Goal: Task Accomplishment & Management: Manage account settings

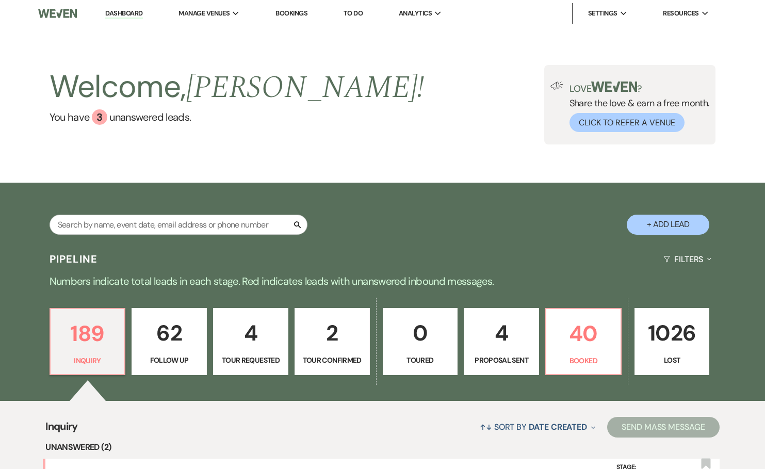
click at [282, 13] on link "Bookings" at bounding box center [291, 13] width 32 height 9
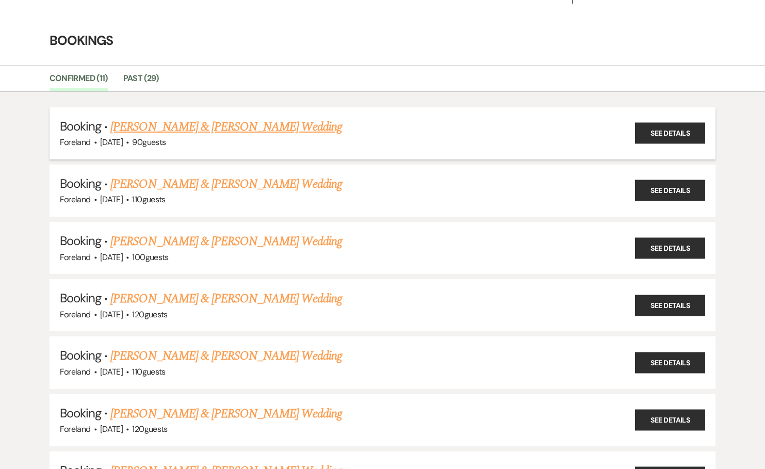
scroll to position [66, 0]
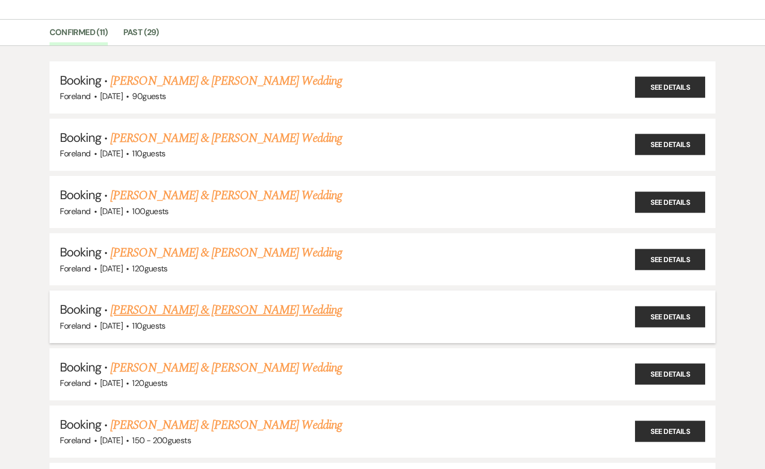
click at [240, 305] on link "Bruno Marques & Myra Manning's Wedding" at bounding box center [225, 310] width 231 height 19
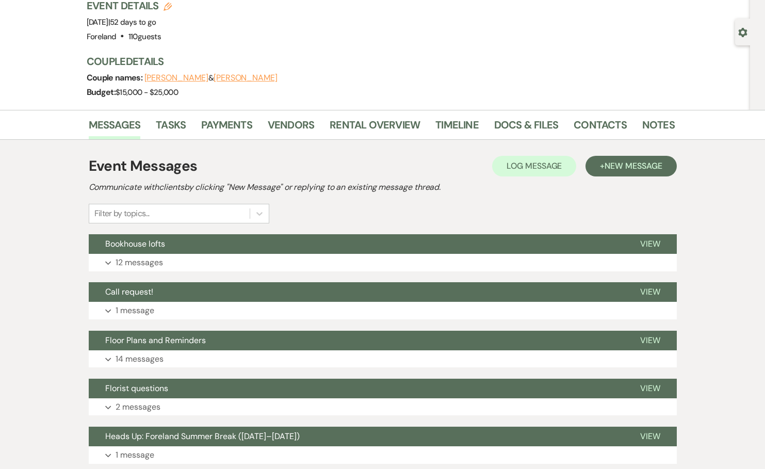
scroll to position [5, 0]
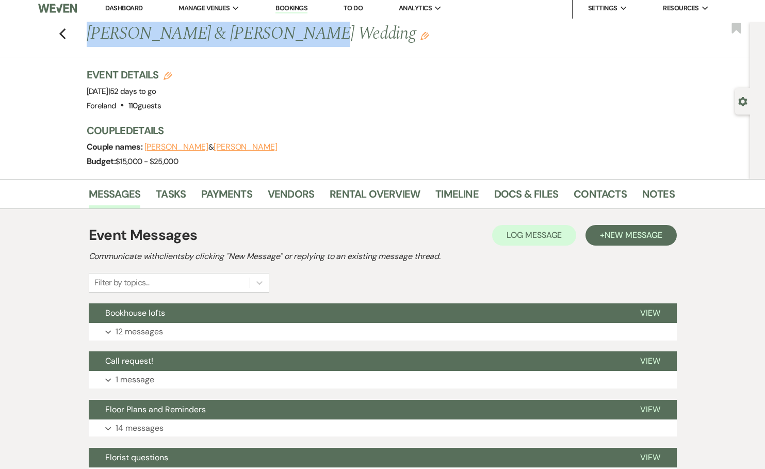
drag, startPoint x: 91, startPoint y: 33, endPoint x: 309, endPoint y: 38, distance: 218.8
click at [309, 38] on h1 "Bruno Marques & Myra Manning's Wedding Edit" at bounding box center [318, 34] width 462 height 25
copy h1 "Bruno Marques & Myra Manning"
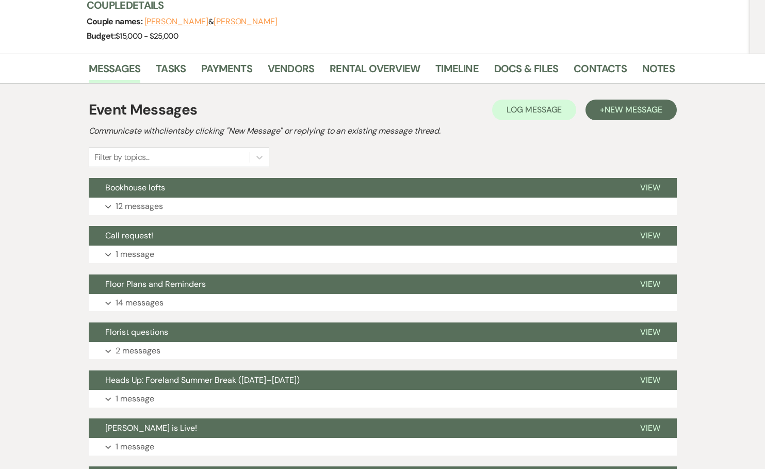
scroll to position [0, 0]
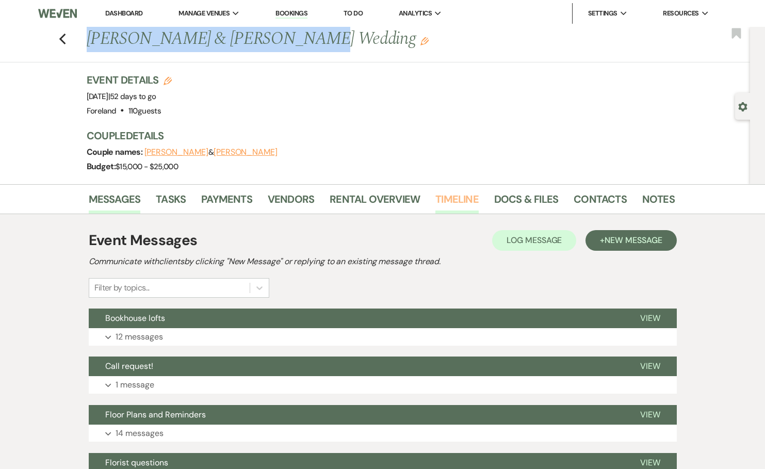
click at [457, 197] on link "Timeline" at bounding box center [456, 202] width 43 height 23
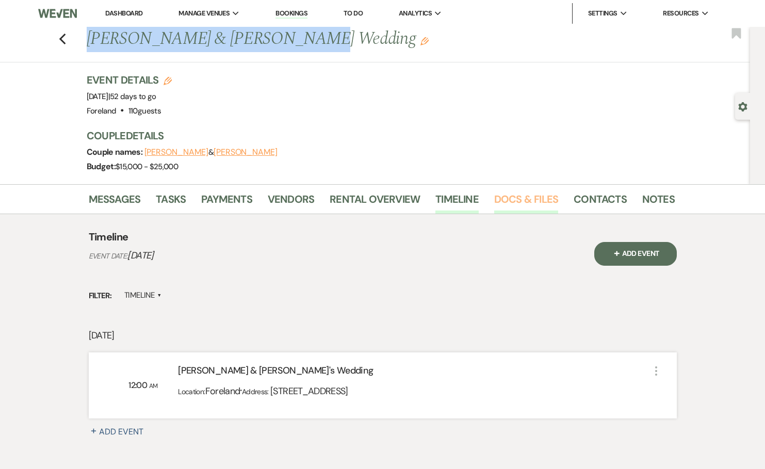
click at [525, 196] on link "Docs & Files" at bounding box center [526, 202] width 64 height 23
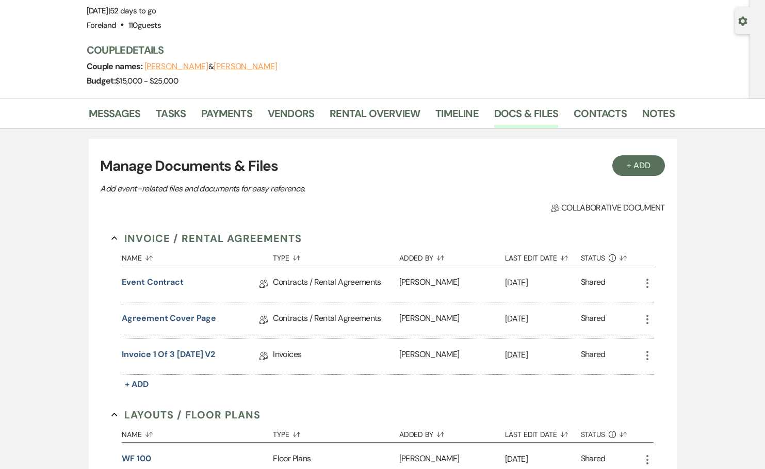
scroll to position [162, 0]
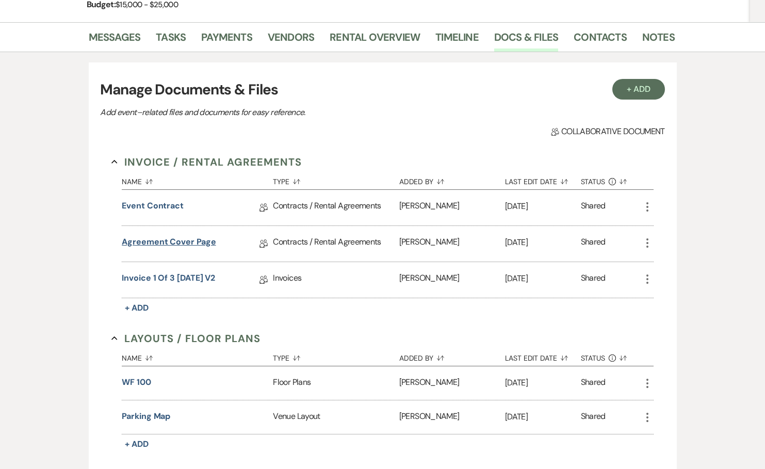
click at [158, 241] on link "Agreement Cover Page" at bounding box center [169, 244] width 94 height 16
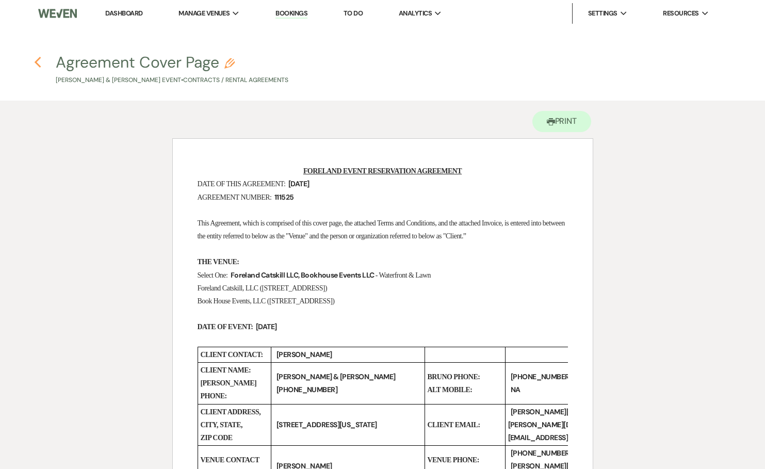
click at [37, 61] on use "button" at bounding box center [37, 62] width 7 height 11
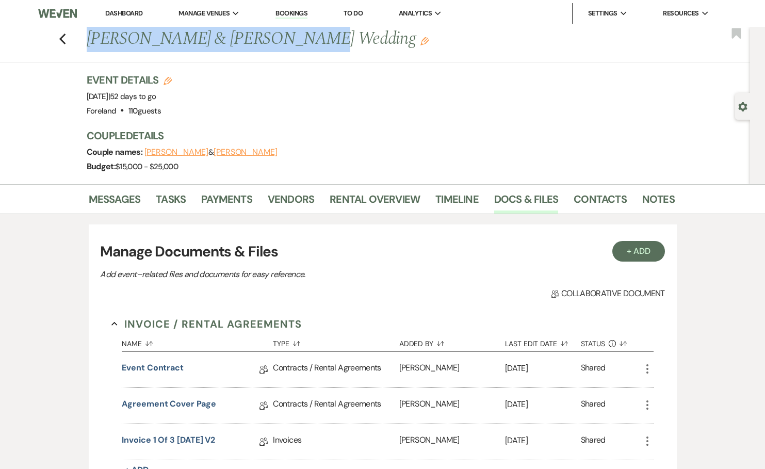
drag, startPoint x: 94, startPoint y: 37, endPoint x: 309, endPoint y: 33, distance: 215.6
click at [309, 33] on h1 "Bruno Marques & Myra Manning's Wedding Edit" at bounding box center [318, 39] width 462 height 25
copy h1 "Bruno Marques & Myra Manning"
click at [64, 38] on use "button" at bounding box center [62, 39] width 7 height 11
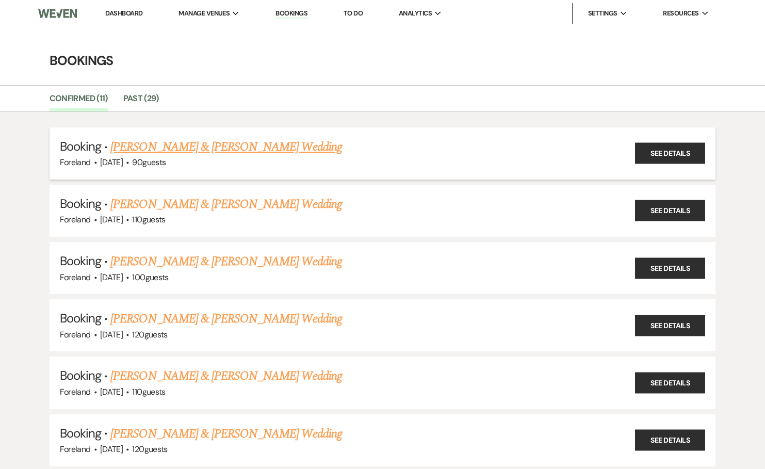
click at [211, 148] on link "Sarah Santoro & Jesse Caruso's Wedding" at bounding box center [225, 147] width 231 height 19
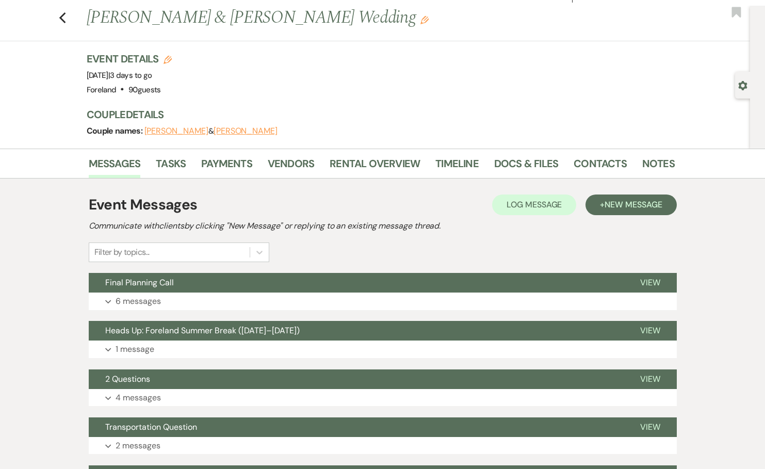
scroll to position [81, 0]
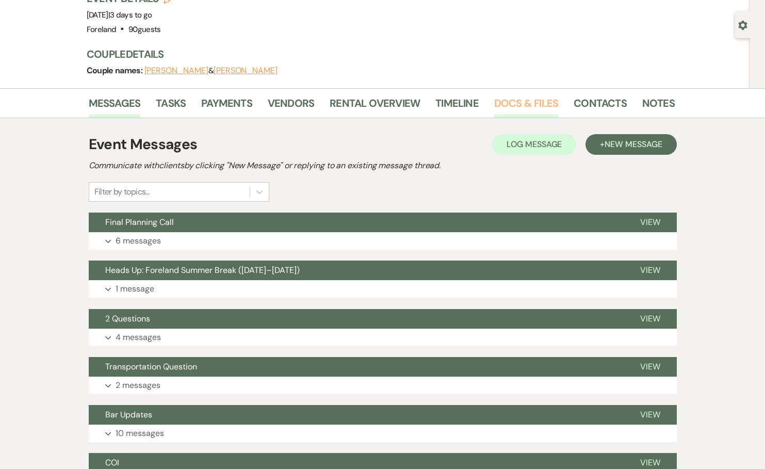
click at [517, 104] on link "Docs & Files" at bounding box center [526, 106] width 64 height 23
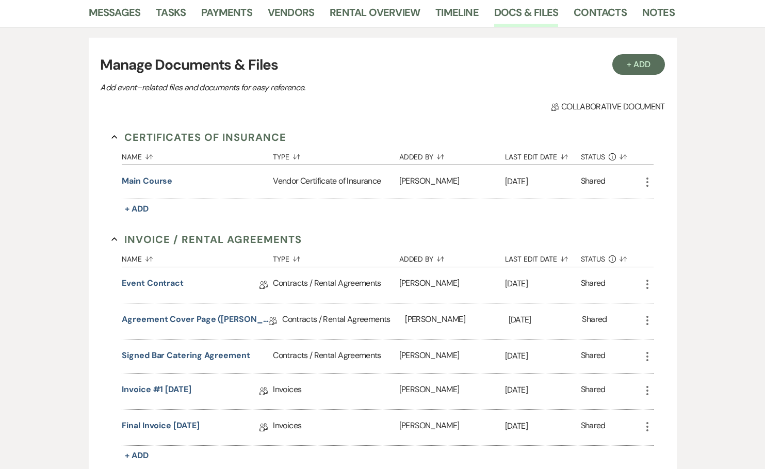
scroll to position [199, 0]
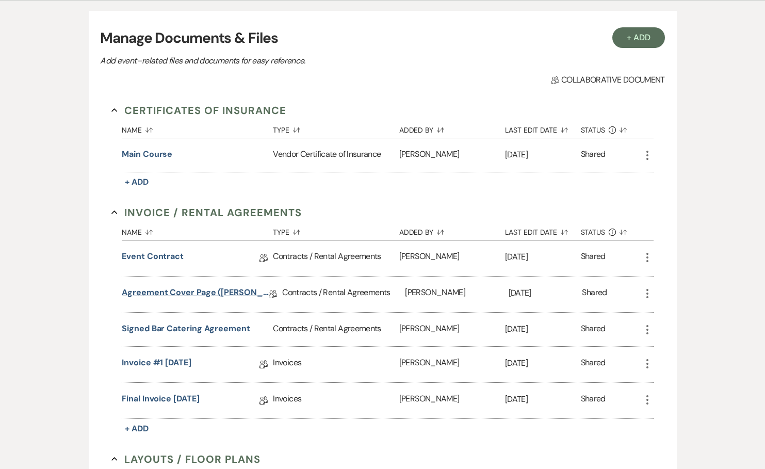
click at [155, 292] on link "Agreement Cover Page (Sarah & Jesse 9/27/25)" at bounding box center [195, 294] width 147 height 16
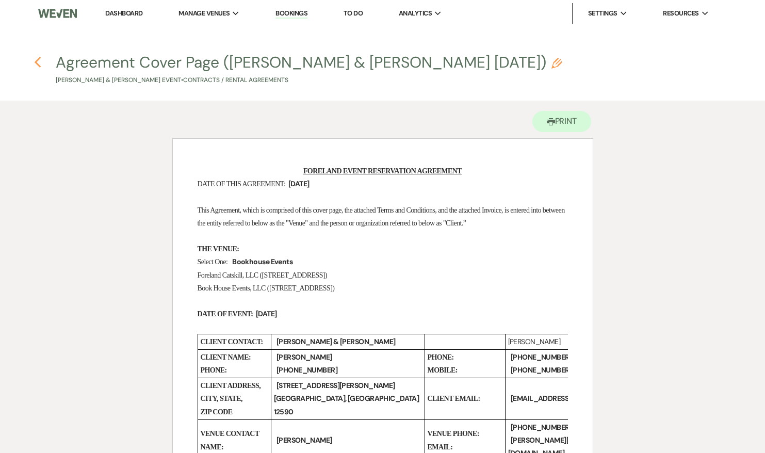
click at [36, 59] on icon "Previous" at bounding box center [38, 62] width 8 height 12
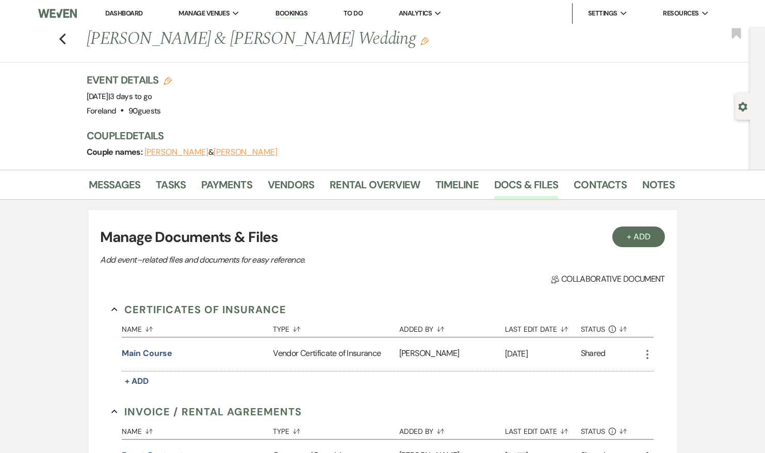
scroll to position [199, 0]
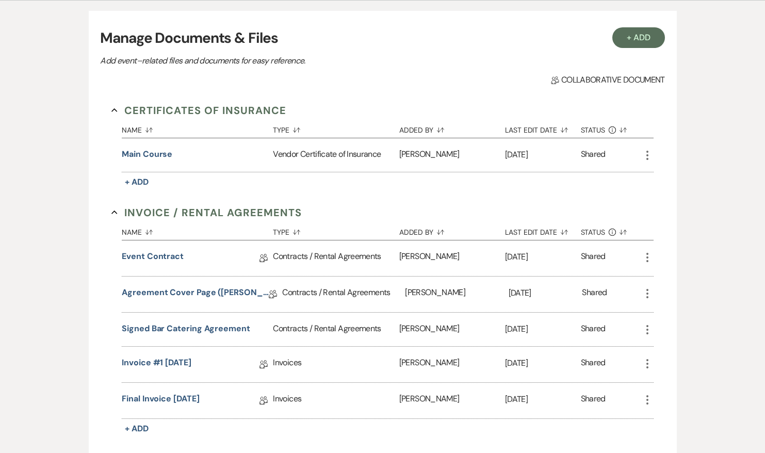
click at [130, 243] on div "Name Sort Default Type Sort Default Added By Sort Default Last Edit Date Sort D…" at bounding box center [388, 319] width 532 height 199
click at [156, 399] on link "Final Invoice 2-19-2025" at bounding box center [160, 401] width 77 height 16
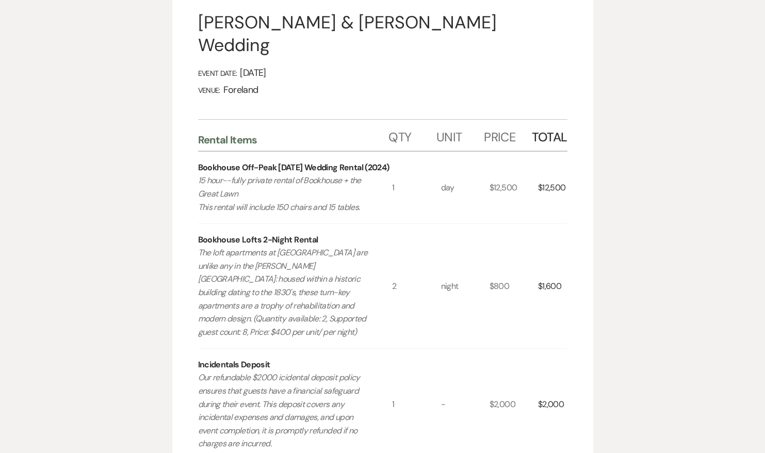
scroll to position [250, 0]
